Goal: Task Accomplishment & Management: Manage account settings

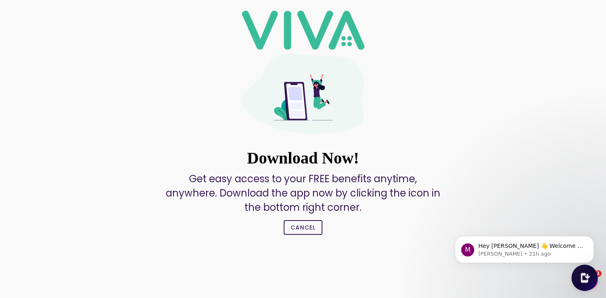
click at [0, 0] on slot "Cancel" at bounding box center [0, 0] width 0 height 0
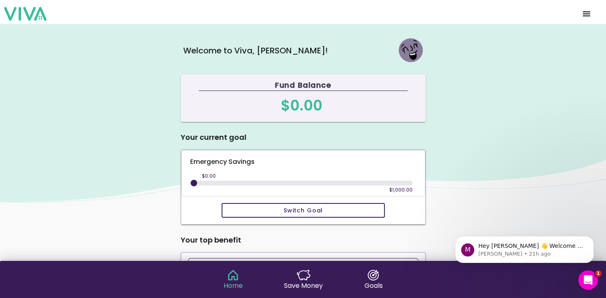
click at [584, 13] on span "menu" at bounding box center [586, 14] width 13 height 20
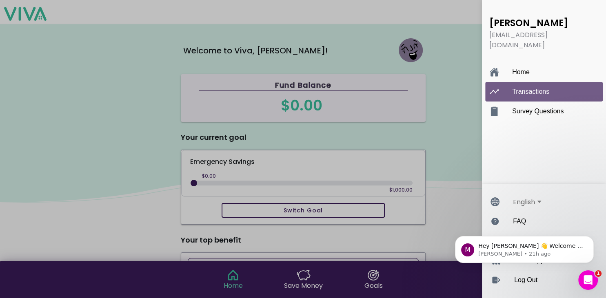
click at [545, 88] on ion-label "Transactions" at bounding box center [552, 91] width 80 height 7
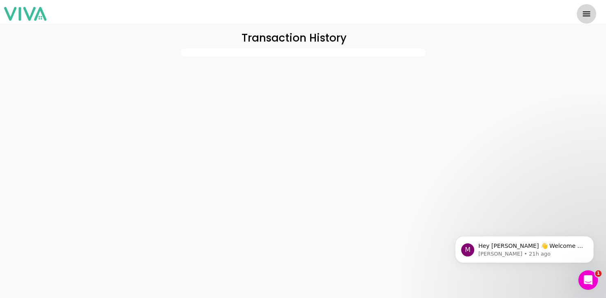
click at [588, 13] on span "menu" at bounding box center [586, 14] width 13 height 20
